Goal: Transaction & Acquisition: Obtain resource

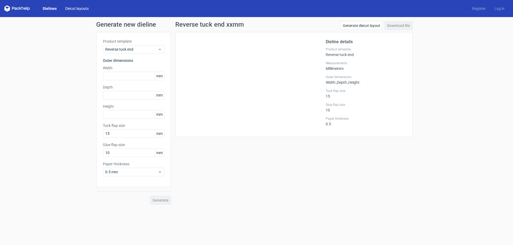
drag, startPoint x: 46, startPoint y: 9, endPoint x: 64, endPoint y: 10, distance: 17.7
click at [46, 9] on link "Dielines" at bounding box center [49, 8] width 22 height 5
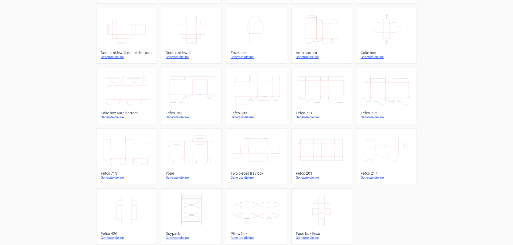
scroll to position [88, 0]
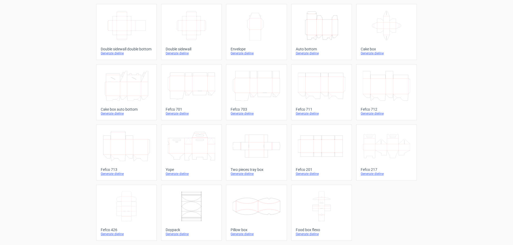
click at [319, 152] on icon "Width Depth Height" at bounding box center [321, 146] width 47 height 30
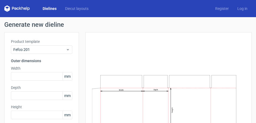
click at [122, 89] on text "Width" at bounding box center [121, 90] width 5 height 2
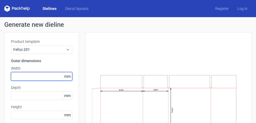
click at [24, 75] on input "text" at bounding box center [41, 76] width 61 height 9
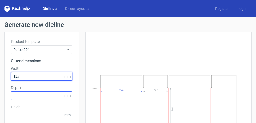
type input "127"
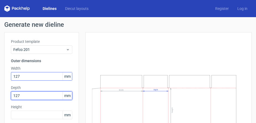
type input "127"
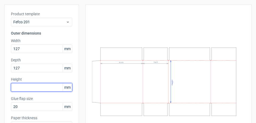
scroll to position [27, 0]
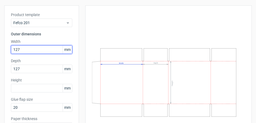
drag, startPoint x: 22, startPoint y: 48, endPoint x: 9, endPoint y: 48, distance: 12.6
click at [10, 48] on div "Product template Fefco 201 Outer dimensions Width 127 mm Depth 127 mm Height mm…" at bounding box center [41, 73] width 75 height 136
type input "204"
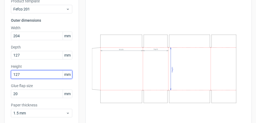
scroll to position [53, 0]
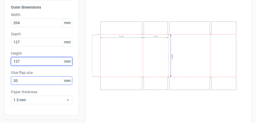
type input "127"
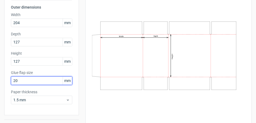
click at [26, 80] on input "20" at bounding box center [41, 80] width 61 height 9
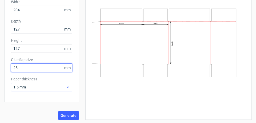
scroll to position [67, 0]
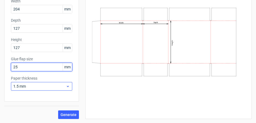
type input "25"
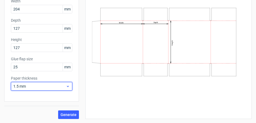
click at [68, 85] on icon at bounding box center [68, 86] width 4 height 4
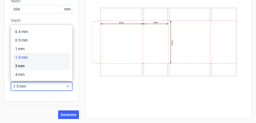
click at [17, 66] on div "3 mm" at bounding box center [41, 65] width 57 height 9
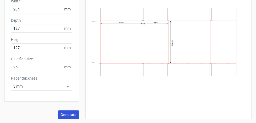
click at [65, 115] on span "Generate" at bounding box center [69, 114] width 16 height 4
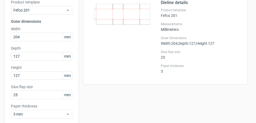
scroll to position [0, 0]
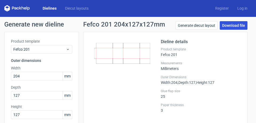
click at [228, 26] on link "Download file" at bounding box center [234, 25] width 28 height 9
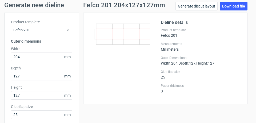
scroll to position [40, 0]
